Goal: Information Seeking & Learning: Learn about a topic

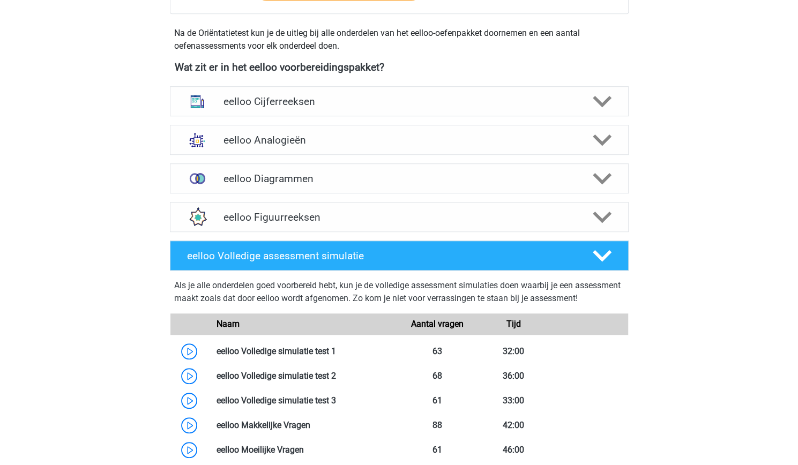
scroll to position [360, 0]
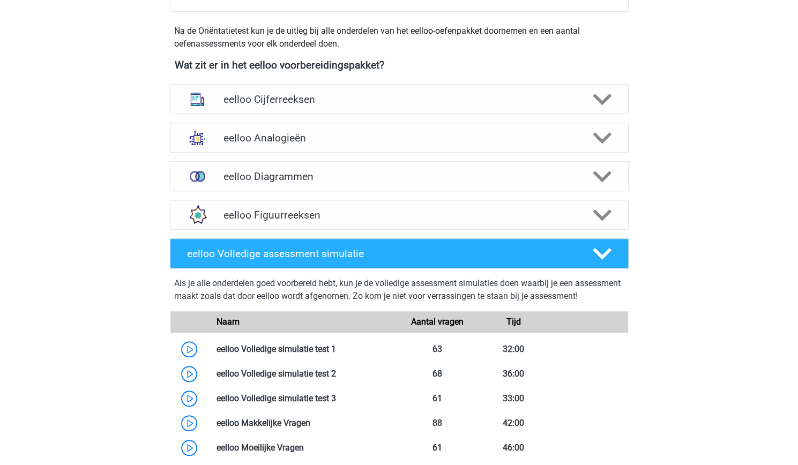
click at [358, 115] on div "eelloo Cijferreeksen Er zijn grofweg zes verschillende soorten patronen te herk…" at bounding box center [399, 99] width 500 height 39
click at [342, 100] on h4 "eelloo Cijferreeksen" at bounding box center [398, 99] width 351 height 12
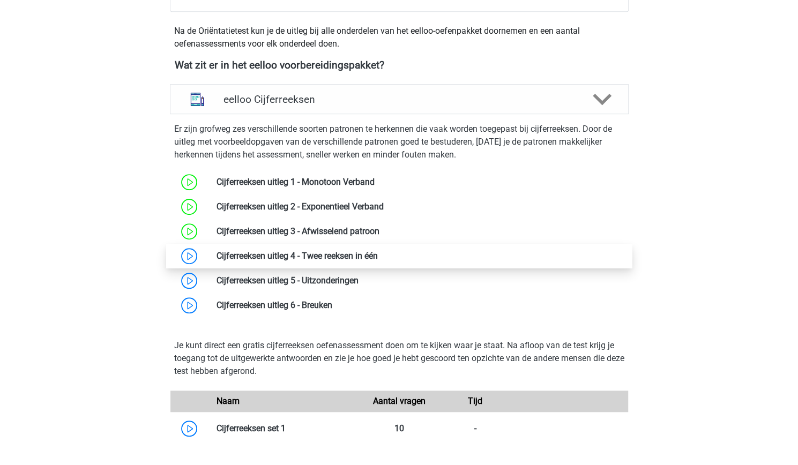
click at [378, 261] on link at bounding box center [378, 256] width 0 height 10
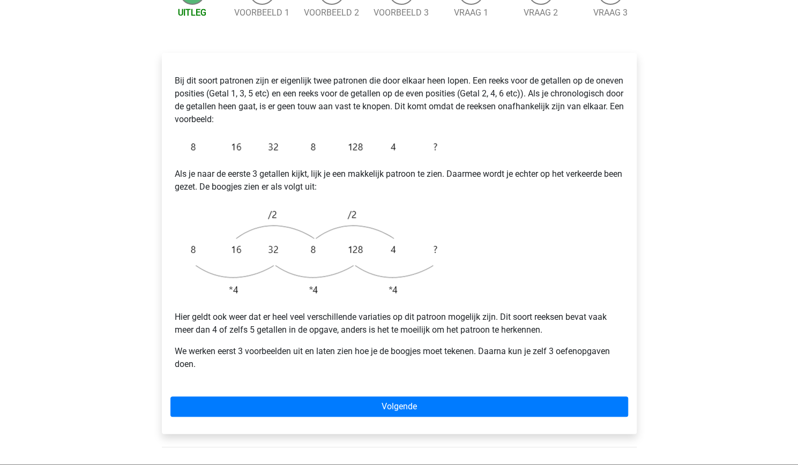
scroll to position [158, 0]
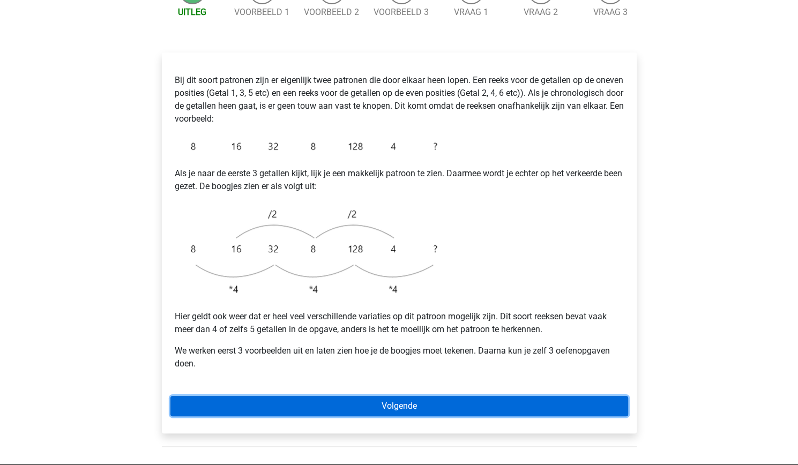
click at [248, 396] on link "Volgende" at bounding box center [399, 406] width 458 height 20
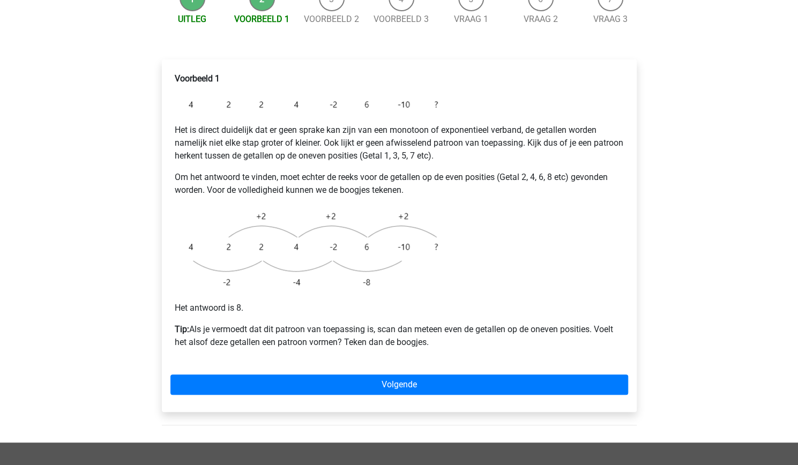
scroll to position [205, 0]
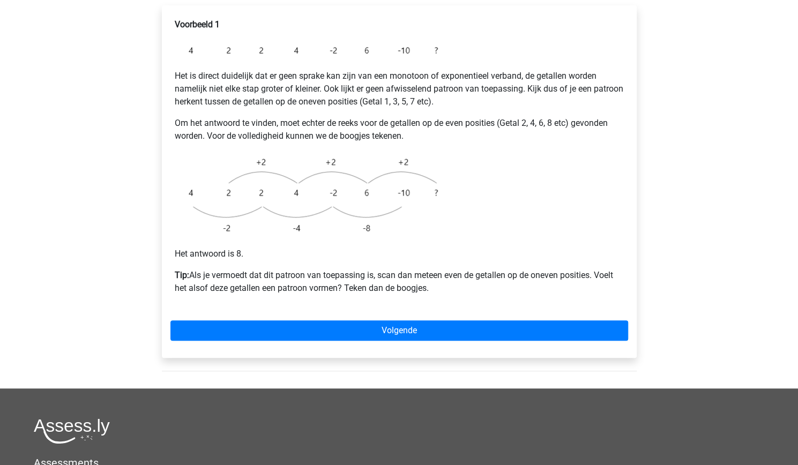
click at [349, 318] on div "Voorbeeld 1 Het is direct duidelijk dat er geen sprake kan zijn van een monotoo…" at bounding box center [399, 181] width 475 height 353
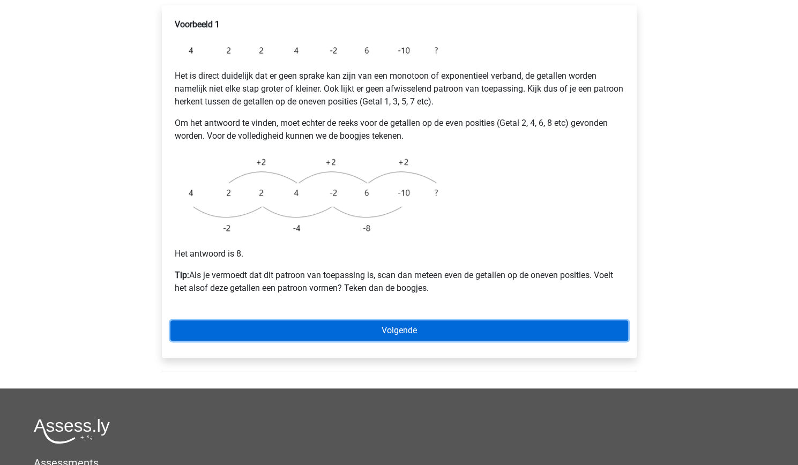
click at [325, 320] on link "Volgende" at bounding box center [399, 330] width 458 height 20
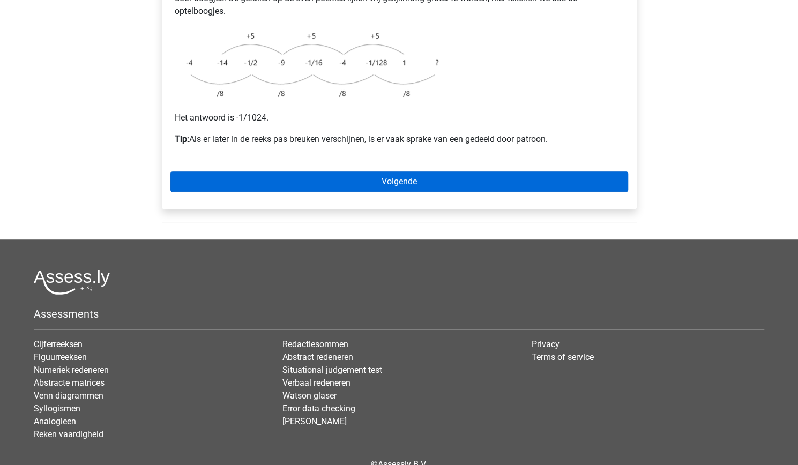
scroll to position [307, 0]
